Goal: Navigation & Orientation: Find specific page/section

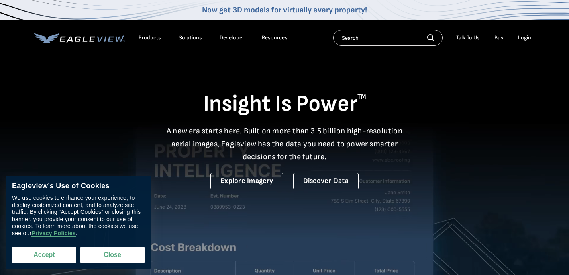
click at [37, 257] on button "Accept" at bounding box center [44, 255] width 64 height 16
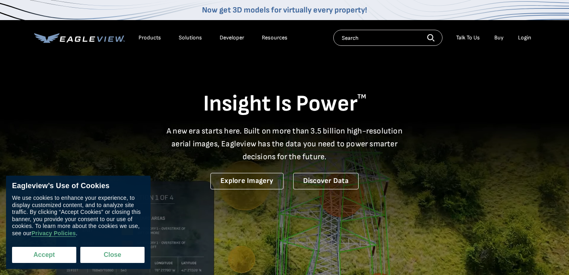
checkbox input "true"
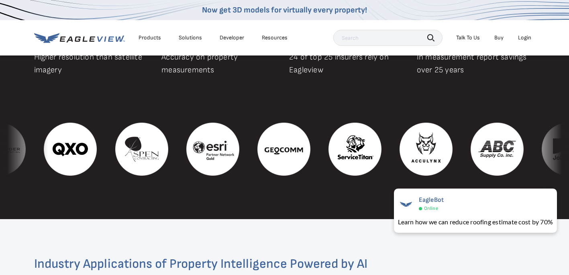
scroll to position [853, 0]
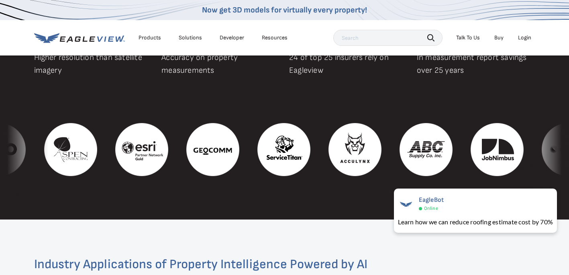
click at [382, 130] on img at bounding box center [355, 149] width 53 height 53
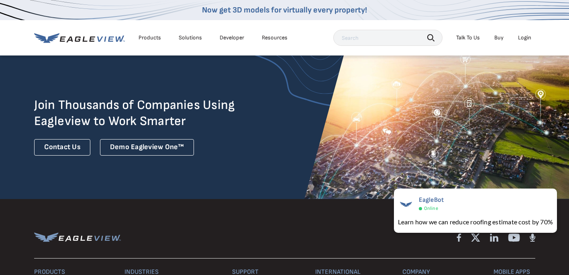
scroll to position [1934, 0]
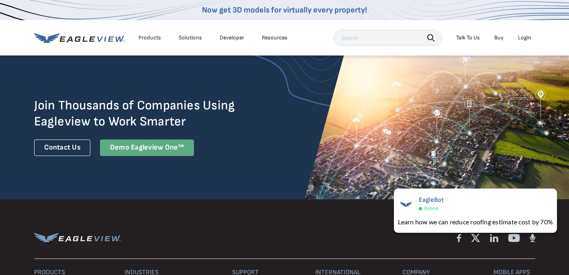
click at [140, 139] on div "Demo Eagleview One™" at bounding box center [147, 147] width 94 height 16
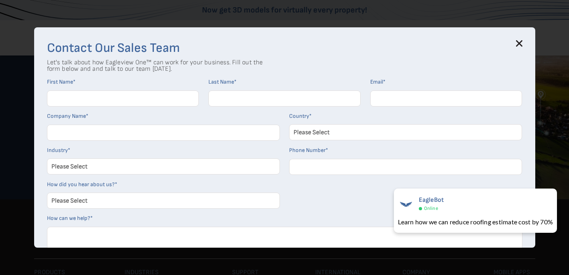
click at [521, 41] on icon at bounding box center [519, 43] width 5 height 5
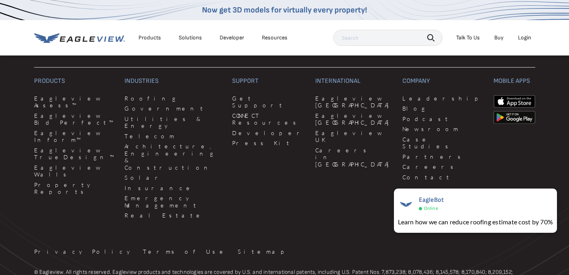
scroll to position [2101, 0]
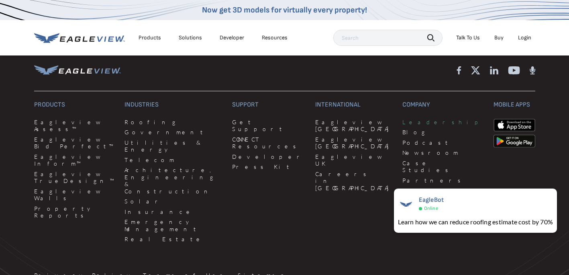
click at [403, 119] on link "Leadership" at bounding box center [443, 122] width 81 height 7
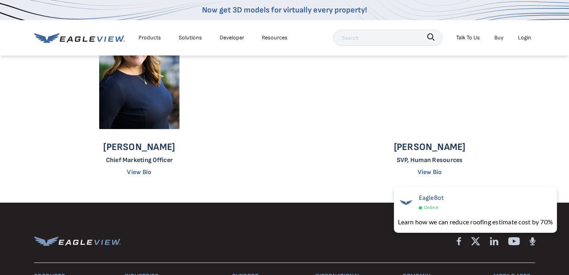
scroll to position [668, 0]
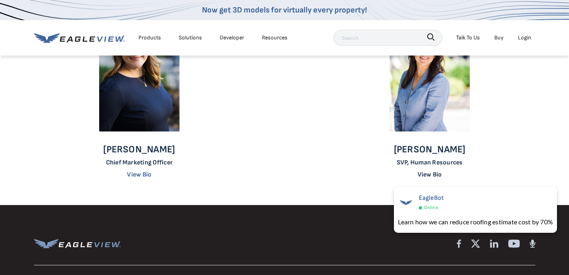
click at [427, 173] on link "View Bio" at bounding box center [430, 175] width 25 height 8
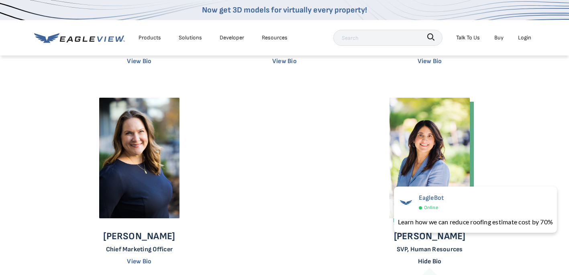
scroll to position [581, 0]
